Goal: Use online tool/utility: Utilize a website feature to perform a specific function

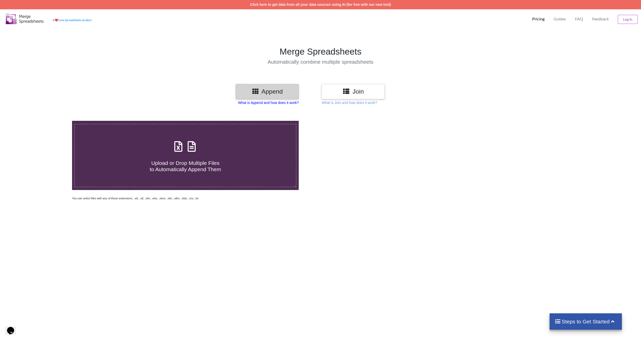
click at [268, 104] on p "What is Append and how does it work?" at bounding box center [268, 102] width 61 height 5
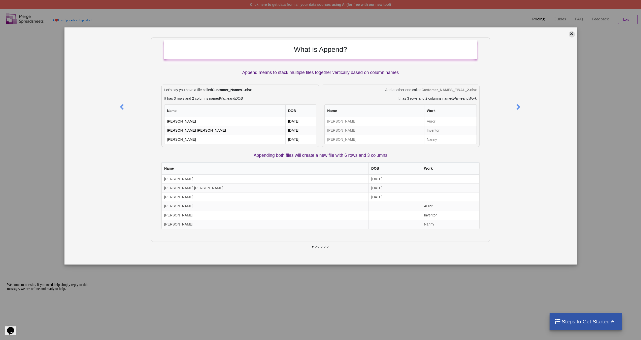
click at [571, 35] on icon at bounding box center [571, 33] width 4 height 4
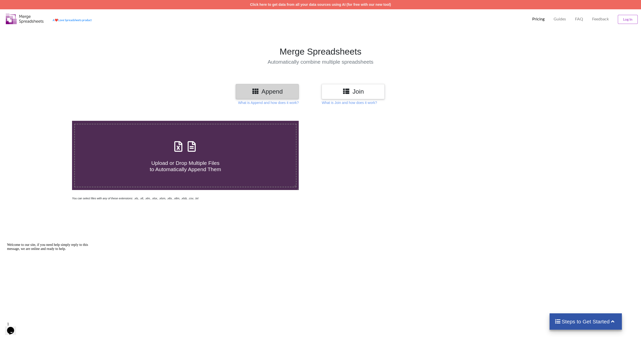
click at [360, 95] on h3 "Join" at bounding box center [352, 91] width 55 height 7
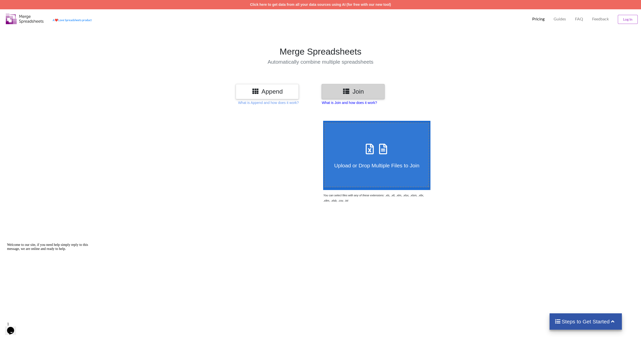
click at [299, 103] on p "What is Join and how does it work?" at bounding box center [268, 102] width 61 height 5
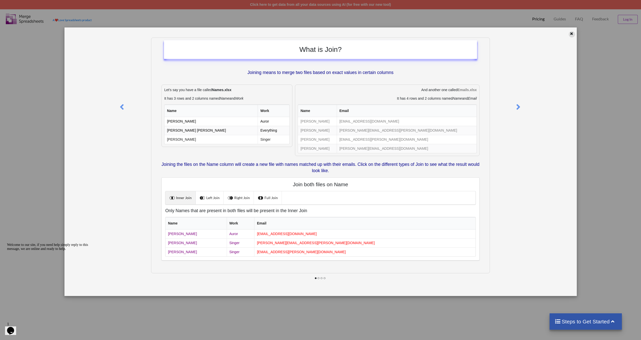
click at [571, 34] on icon at bounding box center [571, 33] width 4 height 4
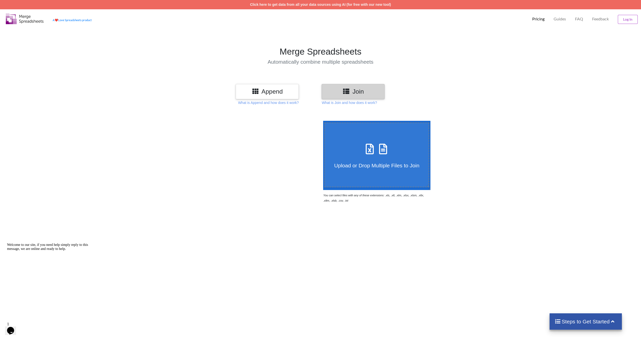
click at [280, 92] on h3 "Append" at bounding box center [266, 91] width 55 height 7
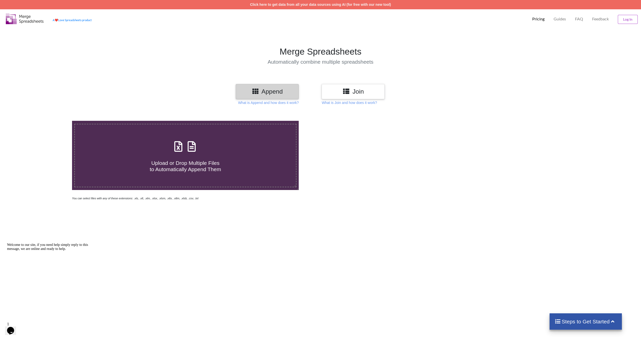
click at [172, 166] on span "Upload or Drop Multiple Files to Automatically Append Them" at bounding box center [185, 166] width 71 height 12
click at [48, 121] on input "Upload or Drop Multiple Files to Automatically Append Them" at bounding box center [48, 121] width 0 height 0
click at [264, 103] on p "What is Append and how does it work?" at bounding box center [268, 102] width 61 height 5
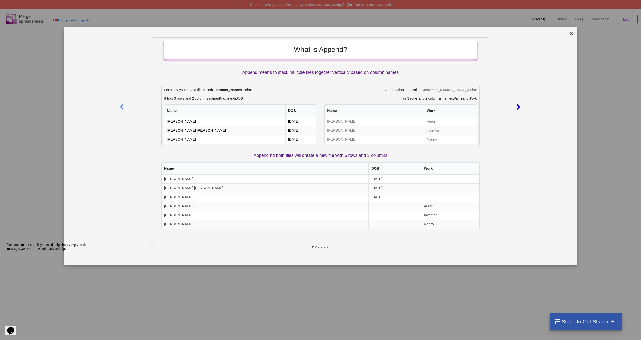
click at [521, 106] on icon at bounding box center [518, 104] width 10 height 9
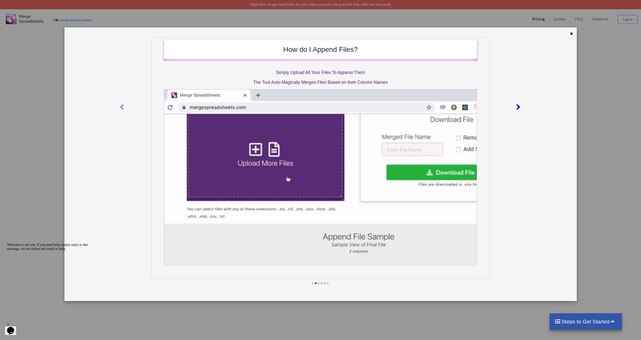
click at [520, 106] on icon at bounding box center [518, 104] width 10 height 9
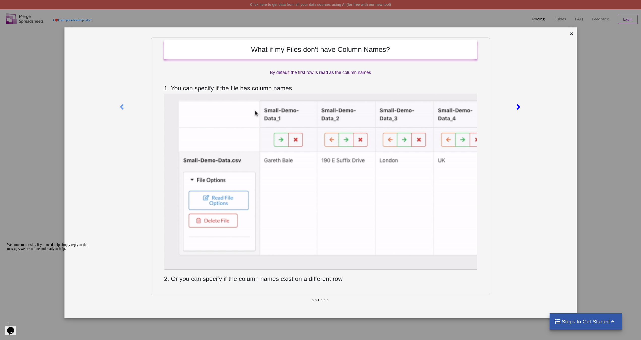
click at [519, 107] on icon at bounding box center [518, 104] width 10 height 9
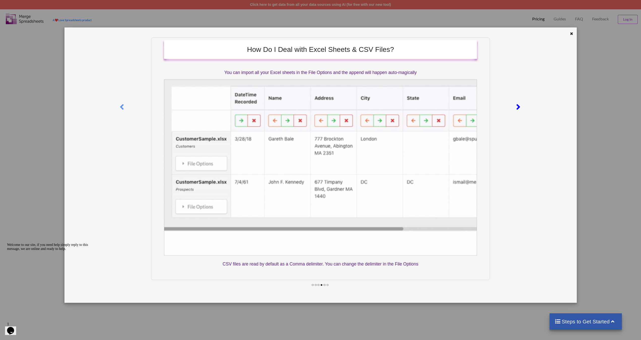
click at [519, 107] on icon at bounding box center [518, 104] width 10 height 9
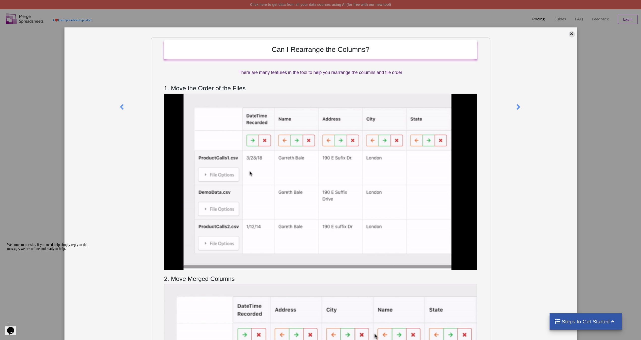
click at [569, 35] on icon at bounding box center [571, 33] width 4 height 4
